Goal: Task Accomplishment & Management: Use online tool/utility

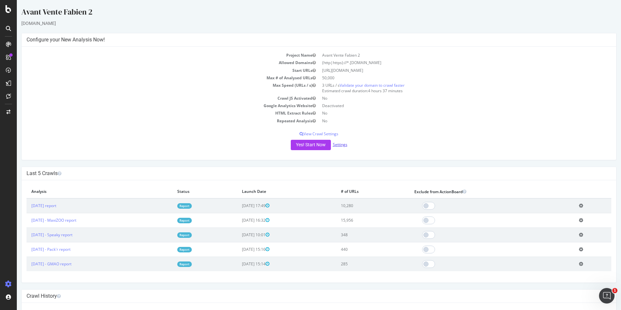
click at [336, 144] on link "Settings" at bounding box center [340, 144] width 15 height 5
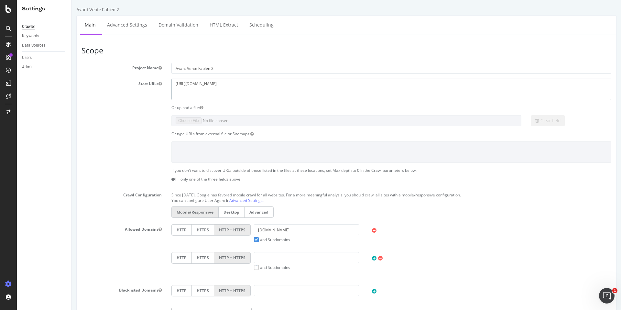
drag, startPoint x: 239, startPoint y: 90, endPoint x: 102, endPoint y: 74, distance: 138.3
click at [102, 74] on section "Project Name Avant Vente Fabien 2 Start URLs https://www.tof-paris.com Or uploa…" at bounding box center [346, 196] width 530 height 266
paste textarea "emera.fr/"
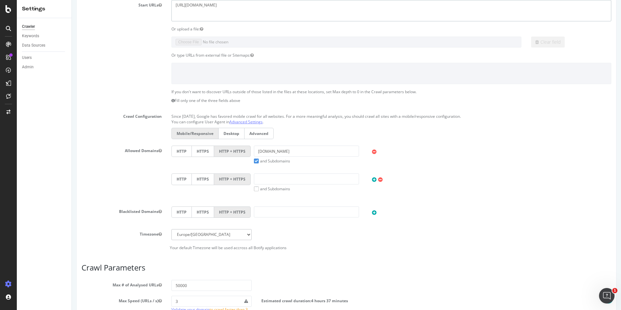
scroll to position [95, 0]
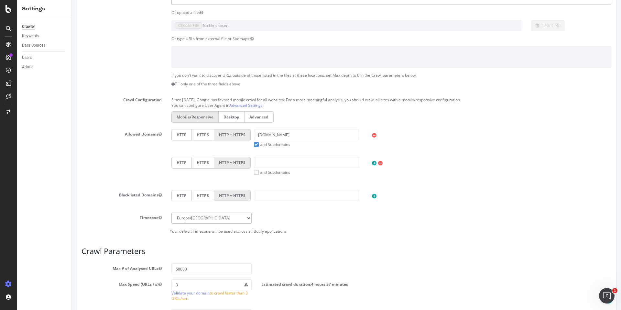
type textarea "https://www.emera.fr"
click at [269, 133] on input "tof-paris.com" at bounding box center [306, 134] width 105 height 11
paste input "https://www.emera.fr/"
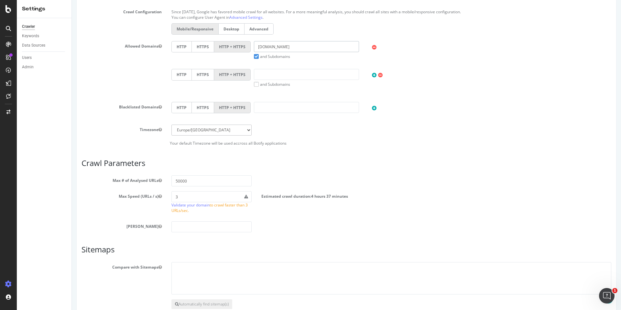
scroll to position [221, 0]
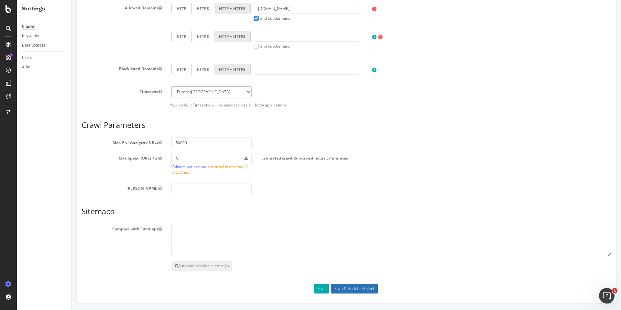
type input "emera.fr"
click at [348, 287] on input "Save & Back to Project" at bounding box center [354, 289] width 47 height 10
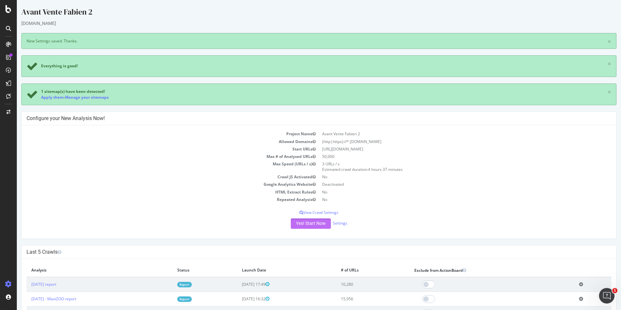
click at [303, 220] on button "Yes! Start Now" at bounding box center [311, 223] width 40 height 10
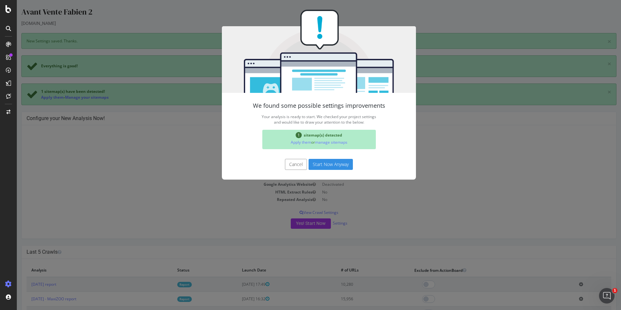
click at [334, 165] on button "Start Now Anyway" at bounding box center [330, 164] width 44 height 11
